Goal: Information Seeking & Learning: Learn about a topic

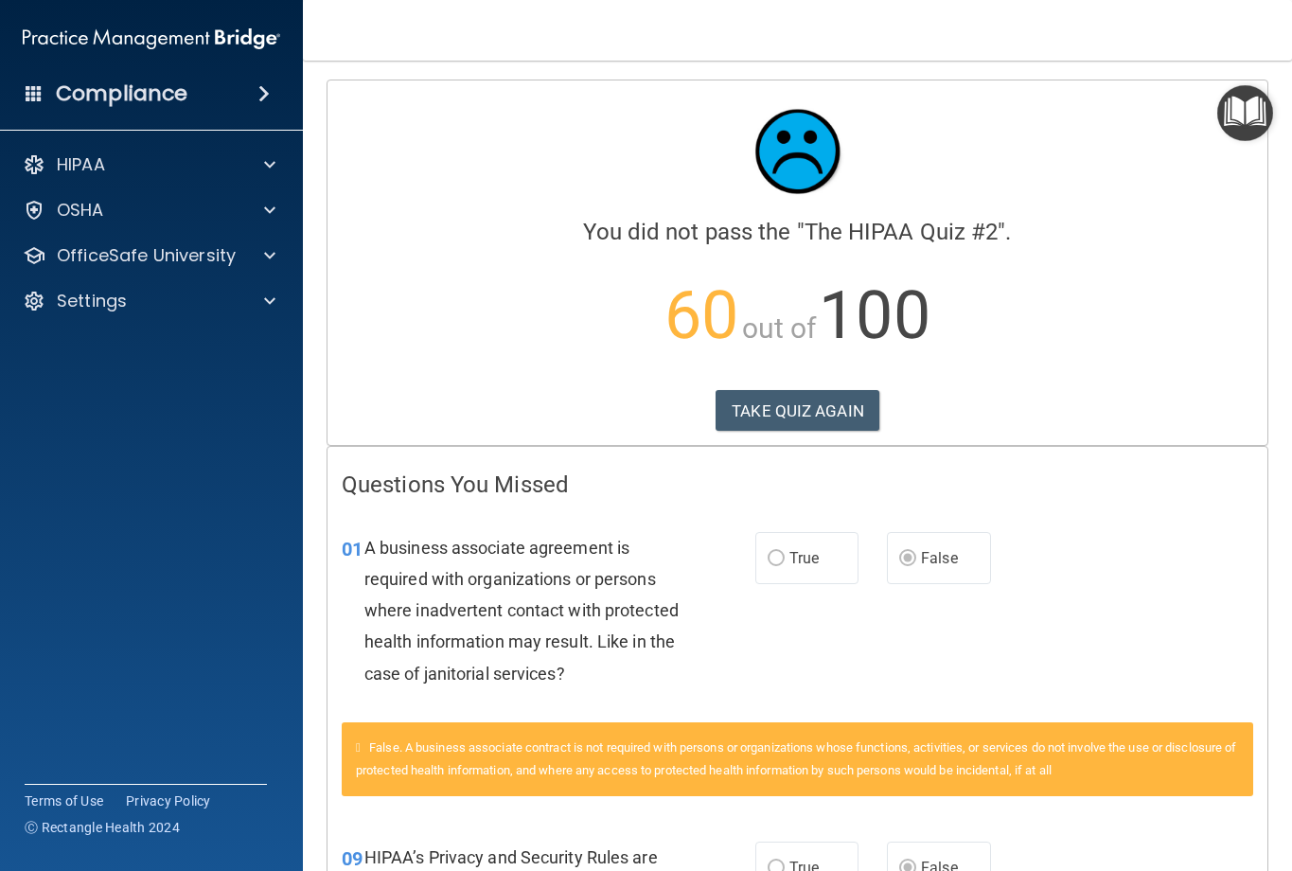
scroll to position [3364, 0]
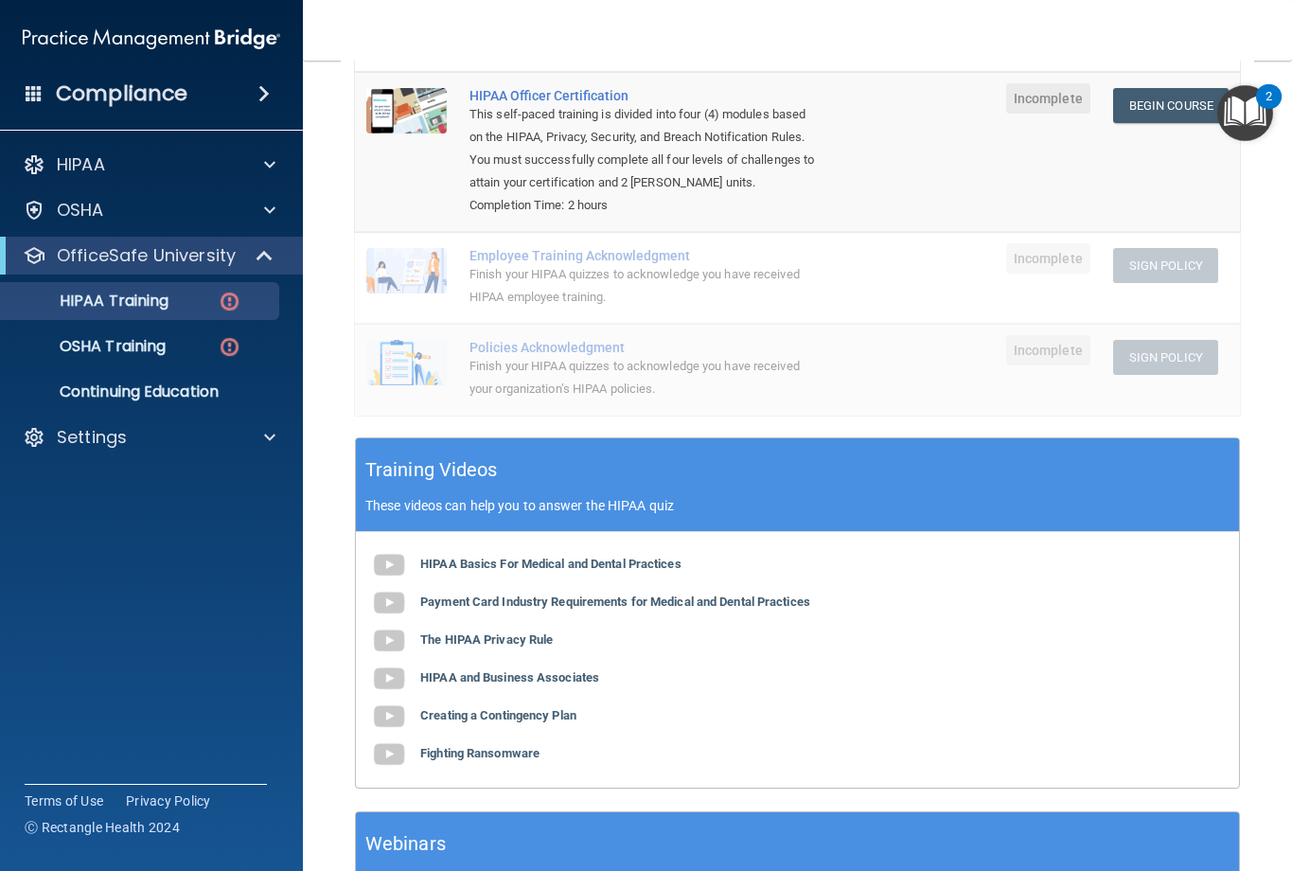
scroll to position [95, 0]
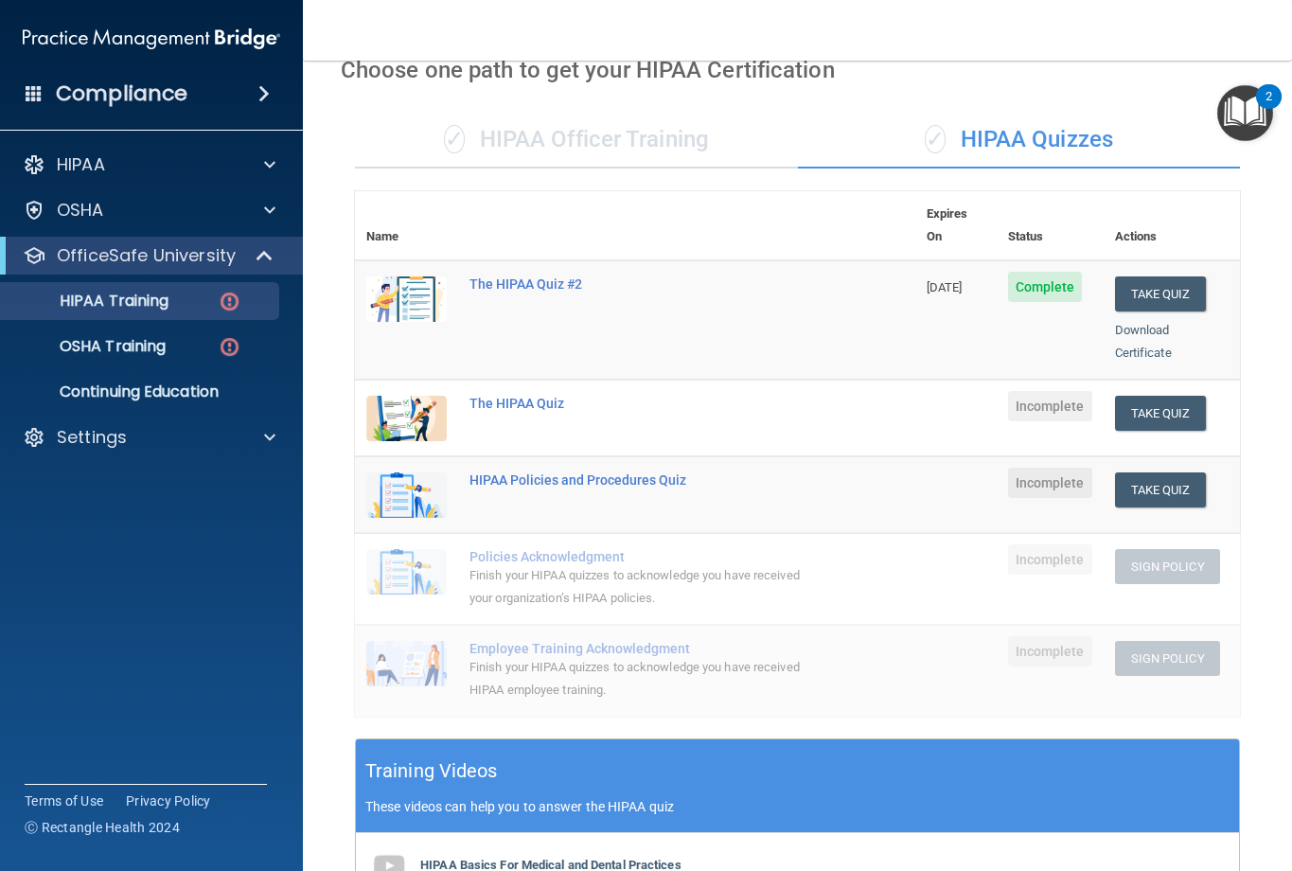
scroll to position [57, 0]
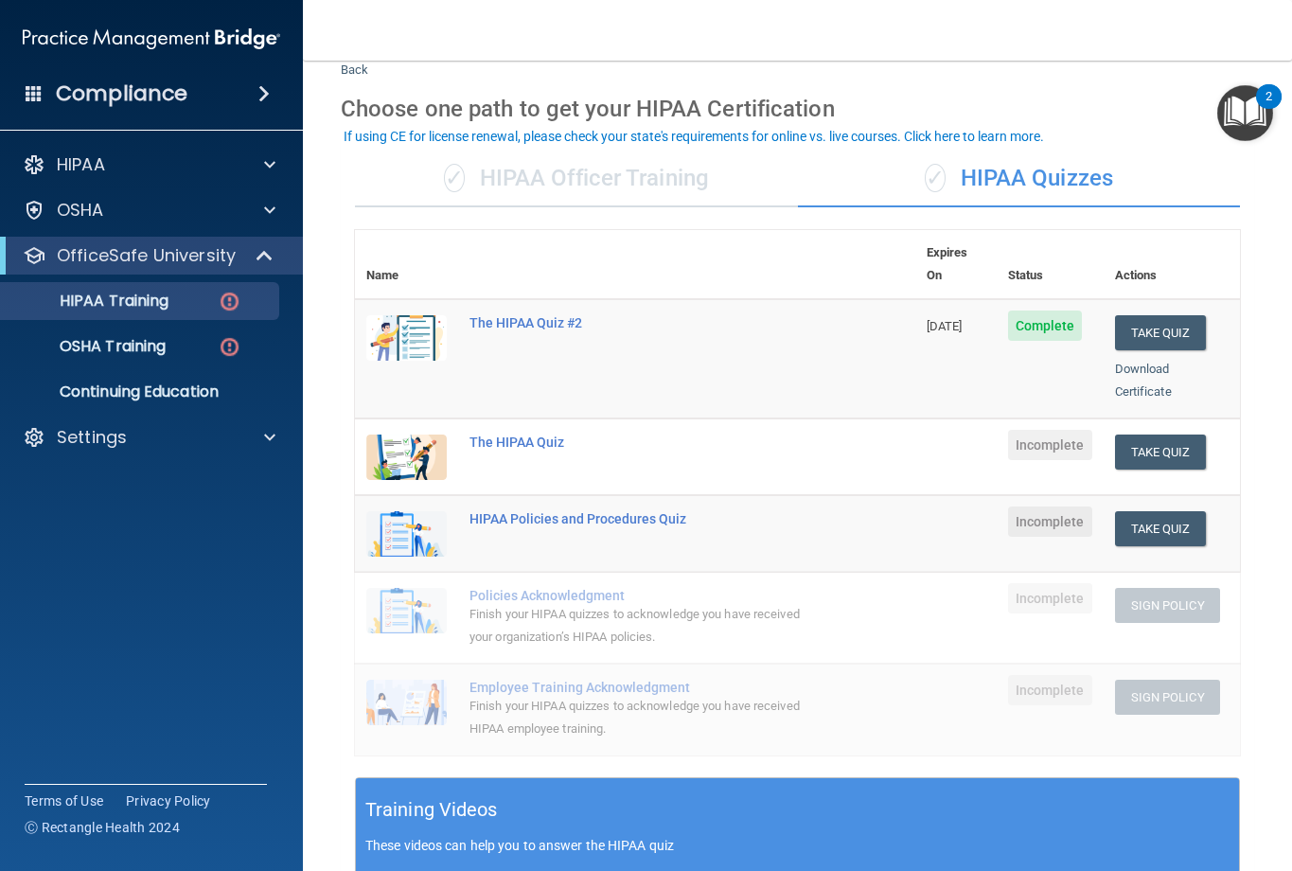
click at [585, 178] on div "✓ HIPAA Officer Training" at bounding box center [576, 178] width 443 height 57
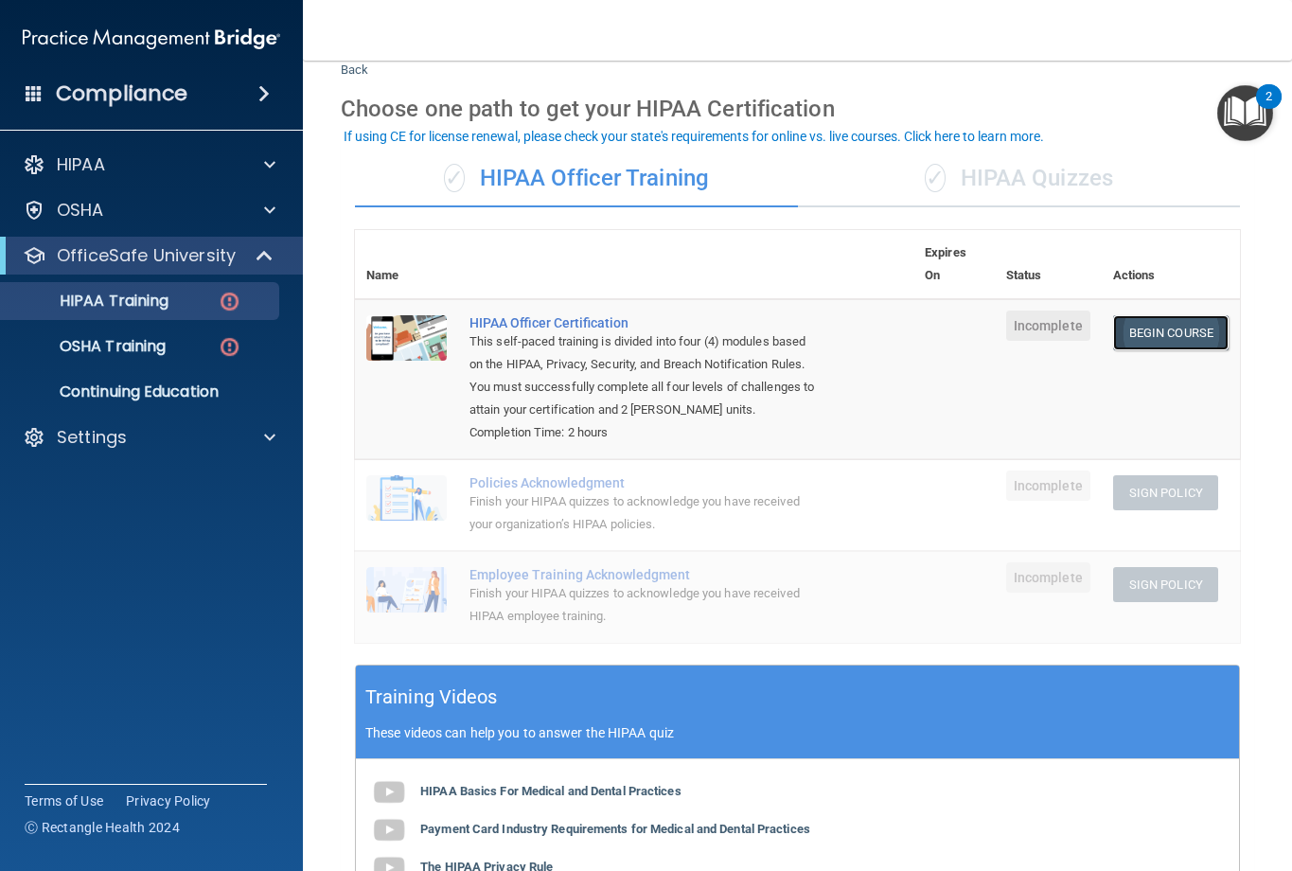
click at [1125, 339] on link "Begin Course" at bounding box center [1170, 332] width 115 height 35
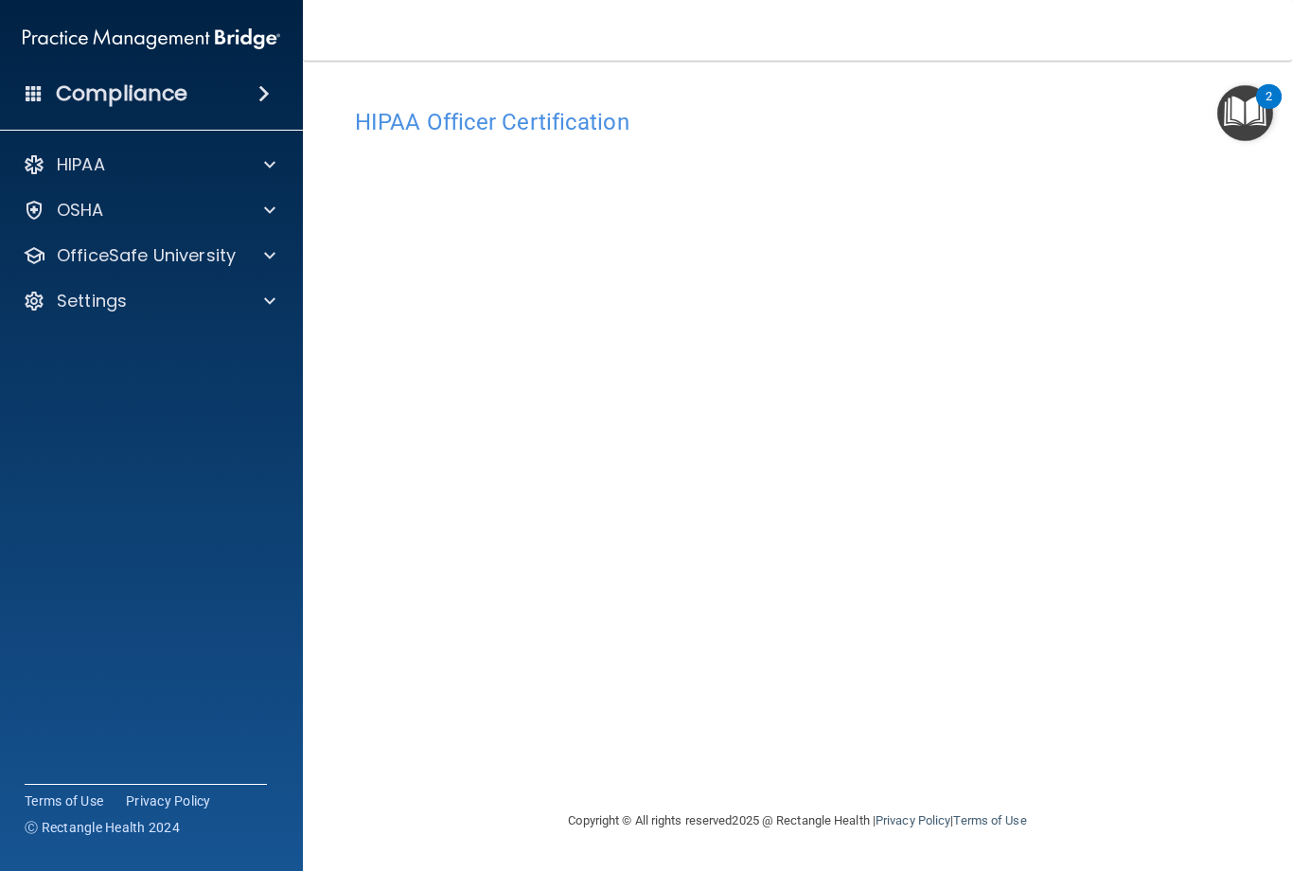
click at [117, 522] on accordion "HIPAA Documents and Policies Report an Incident Business Associates Emergency P…" at bounding box center [152, 381] width 304 height 487
